Goal: Find specific page/section: Find specific page/section

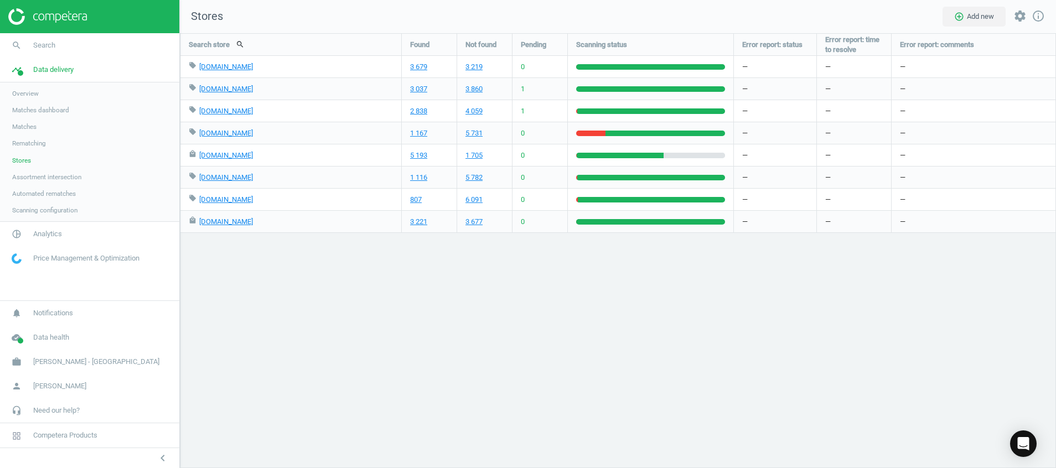
scroll to position [461, 902]
click at [20, 335] on icon "cloud_done" at bounding box center [16, 337] width 21 height 21
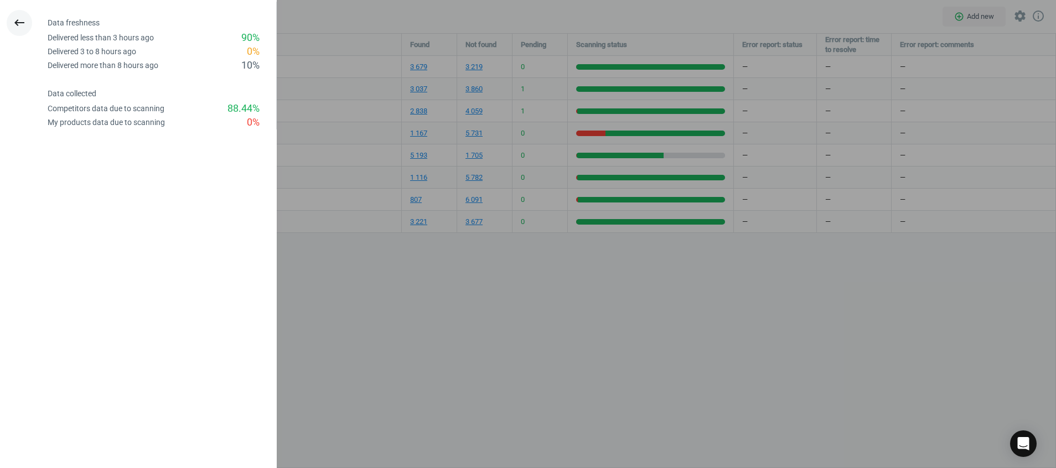
click at [17, 17] on icon "keyboard_backspace" at bounding box center [19, 22] width 13 height 13
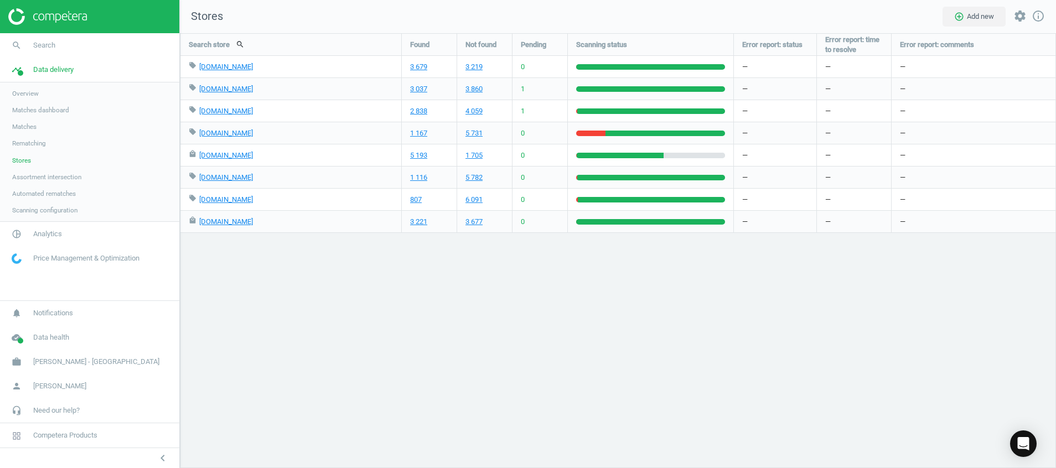
click at [68, 13] on img at bounding box center [47, 16] width 79 height 17
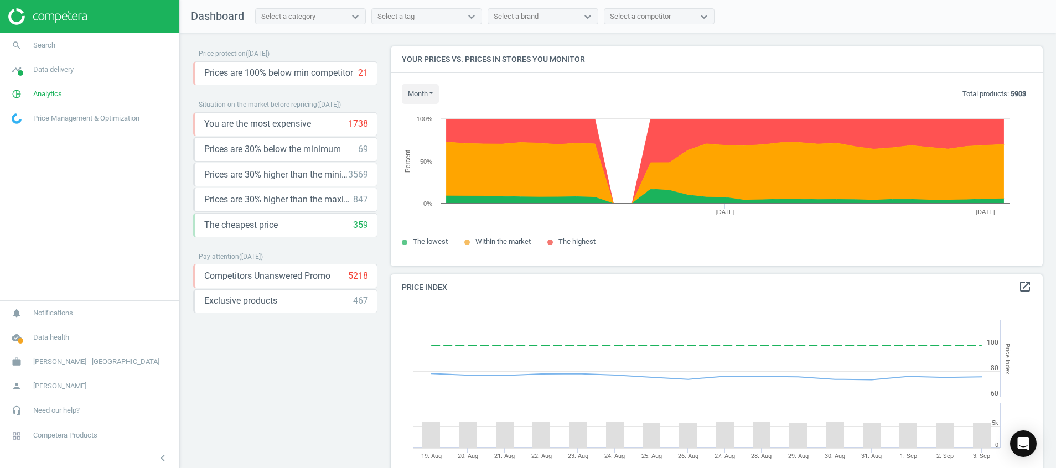
click at [59, 17] on img at bounding box center [47, 16] width 79 height 17
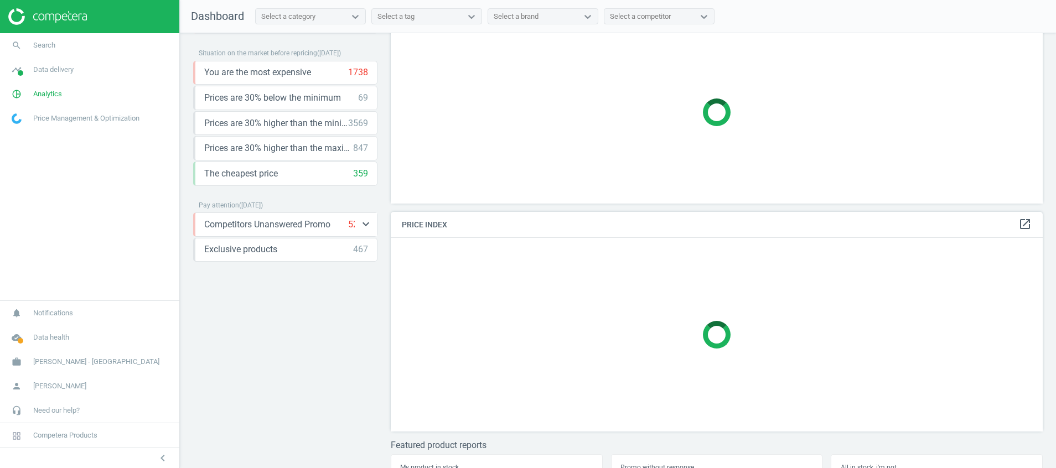
scroll to position [98, 0]
